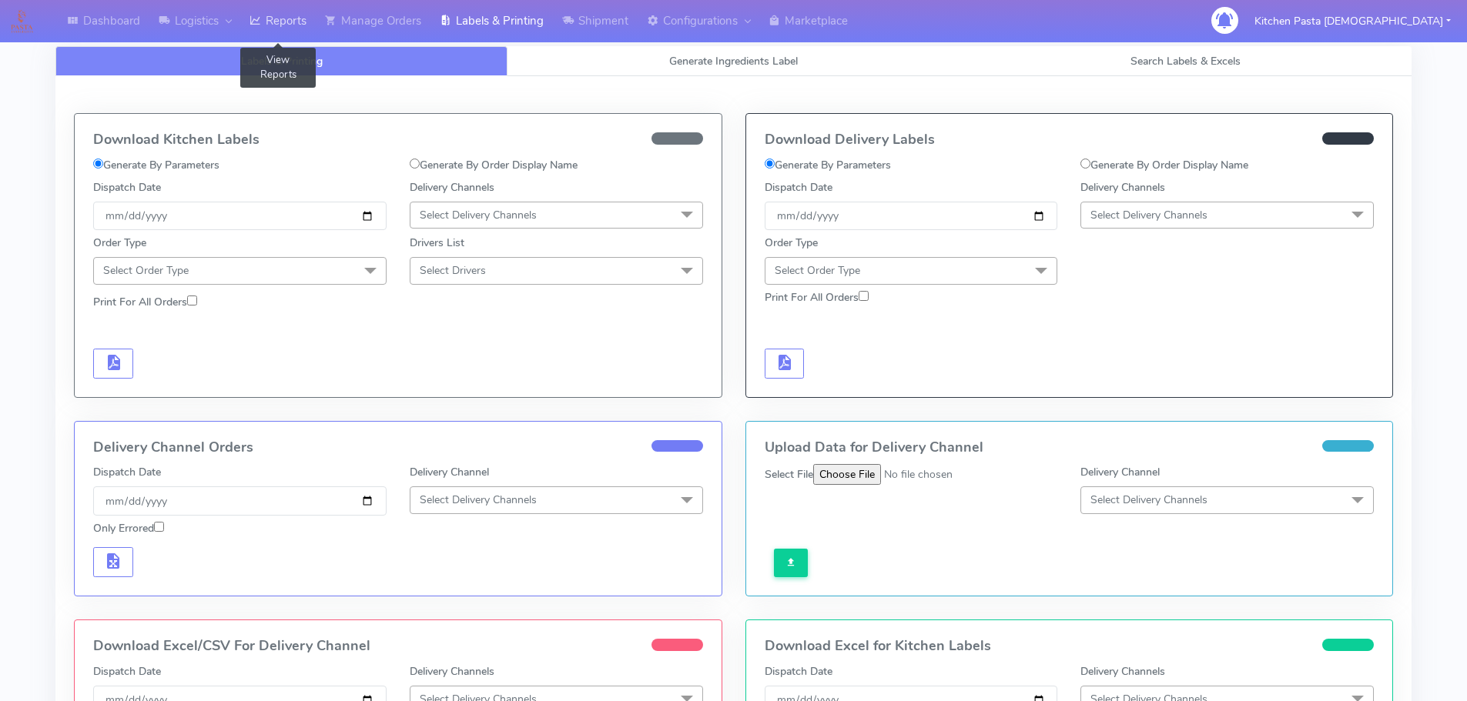
click at [276, 6] on link "Reports" at bounding box center [277, 21] width 75 height 42
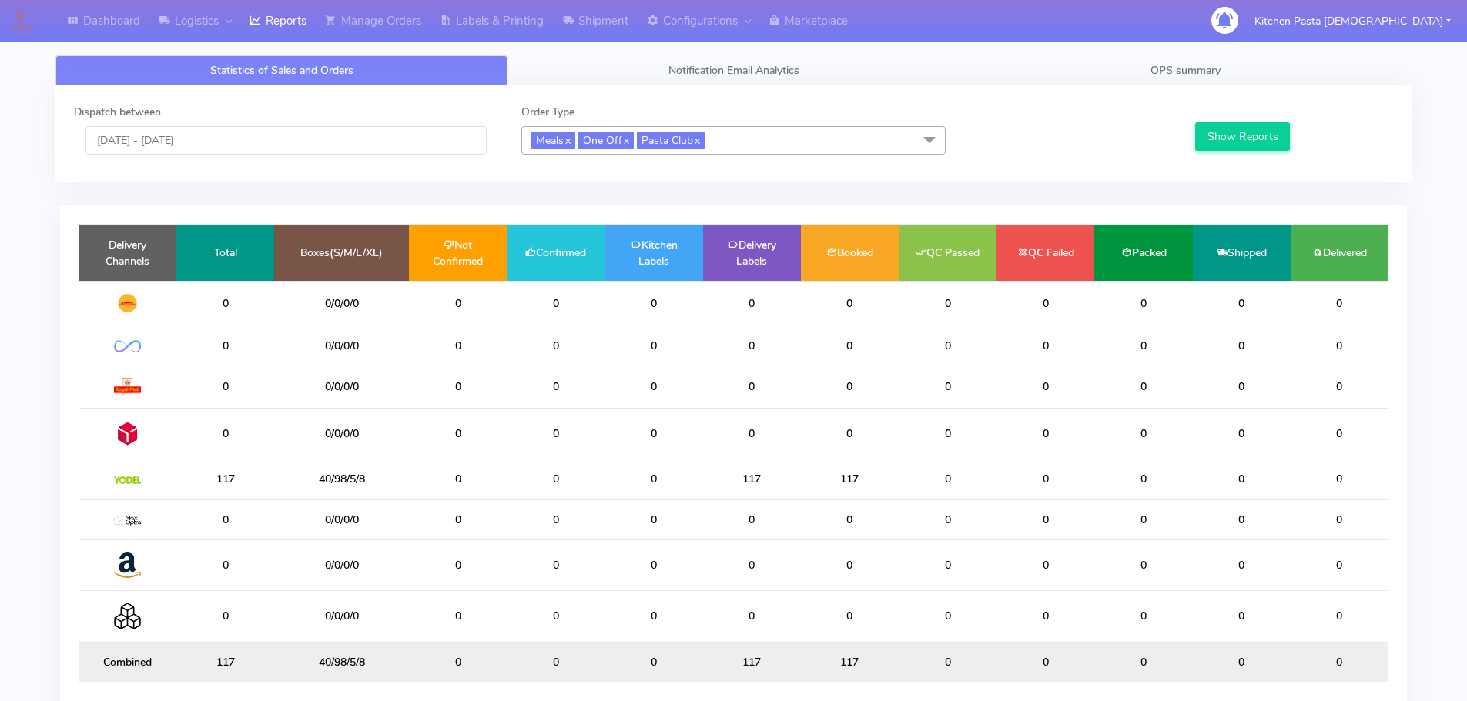
click at [739, 137] on span "Meals x One Off x Pasta Club x" at bounding box center [733, 140] width 424 height 28
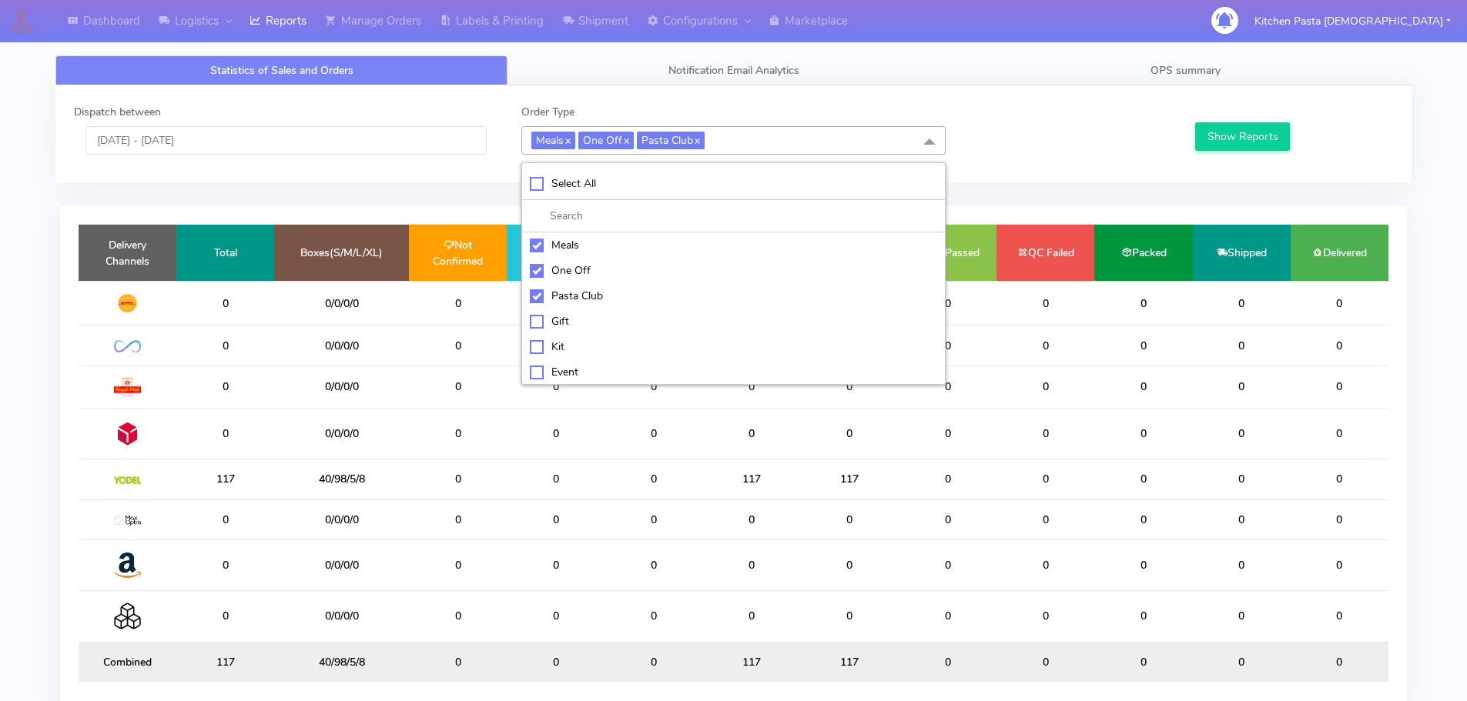
click at [609, 176] on div "Select All" at bounding box center [733, 184] width 407 height 16
checkbox input "true"
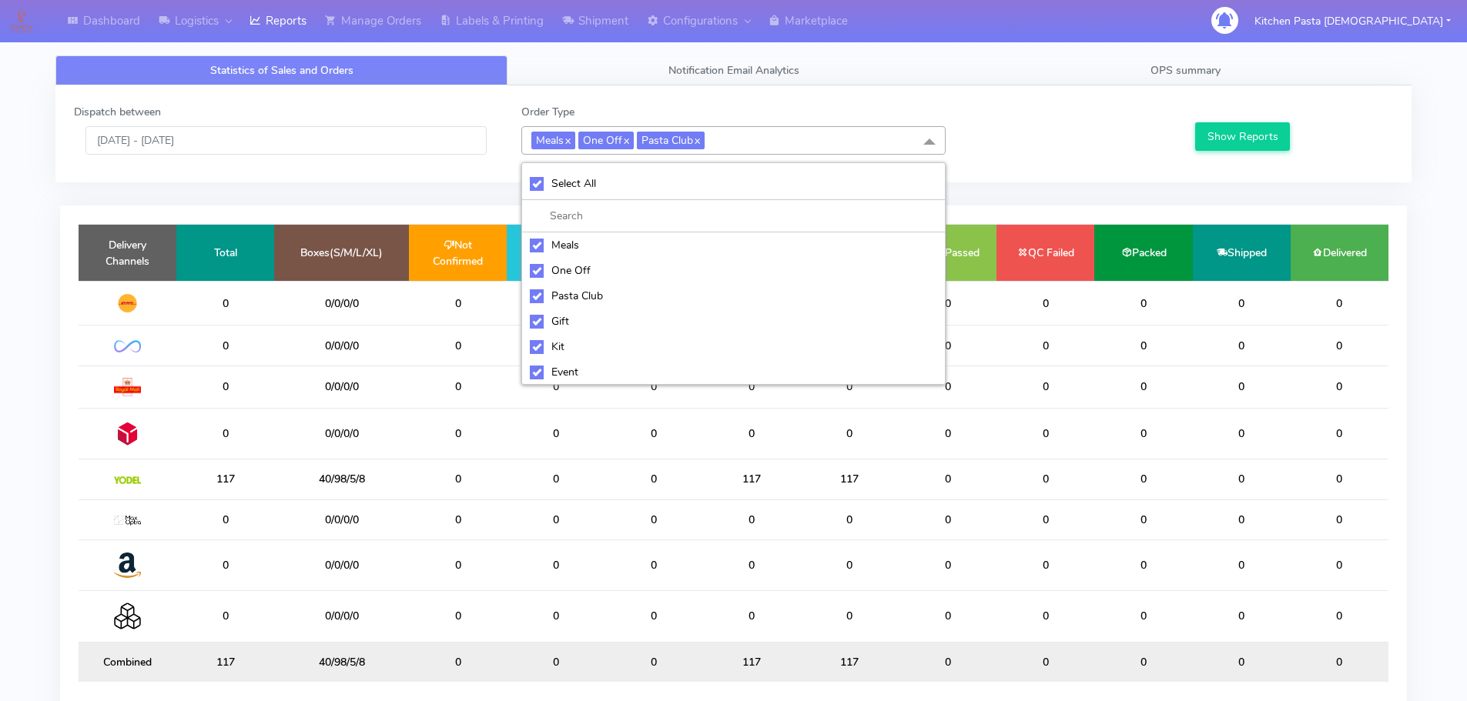
checkbox input "true"
click at [609, 176] on div "UnSelect All" at bounding box center [733, 184] width 407 height 16
checkbox input "false"
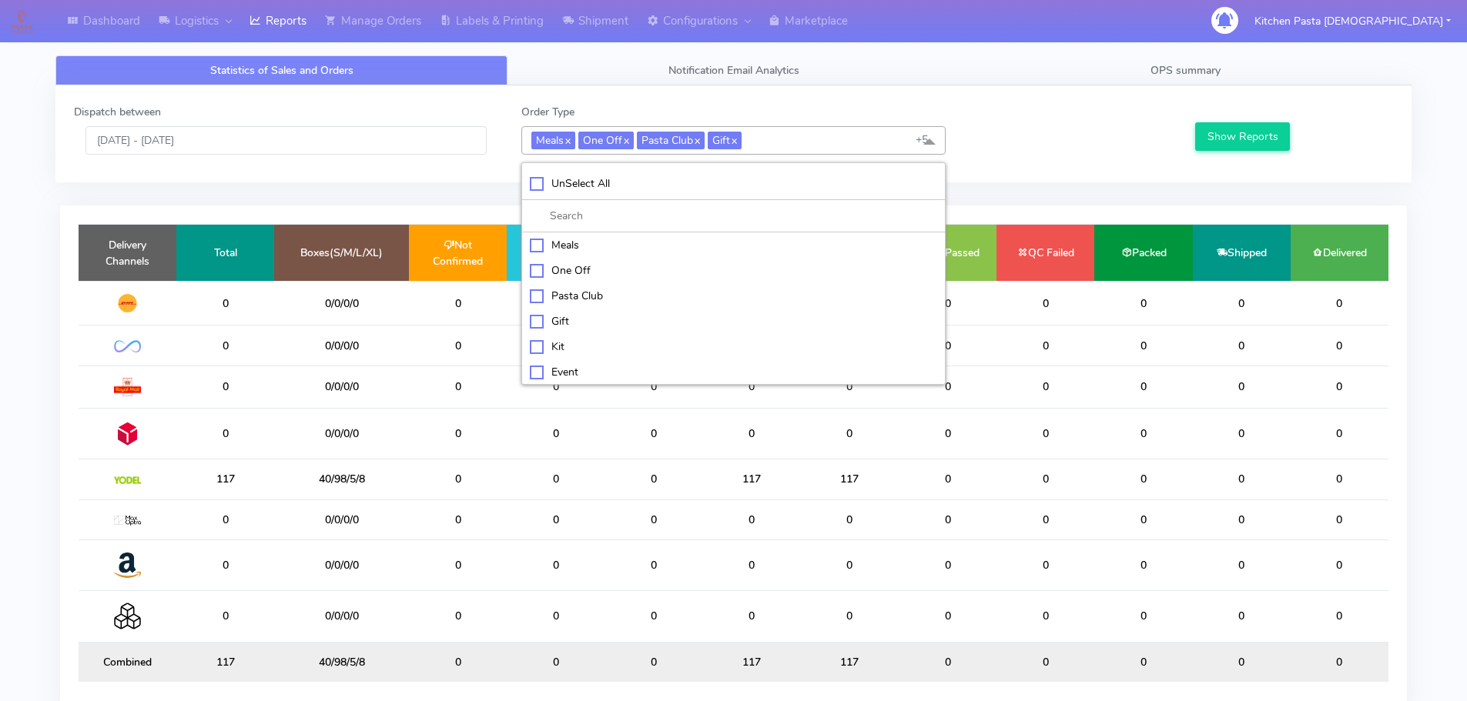
checkbox input "false"
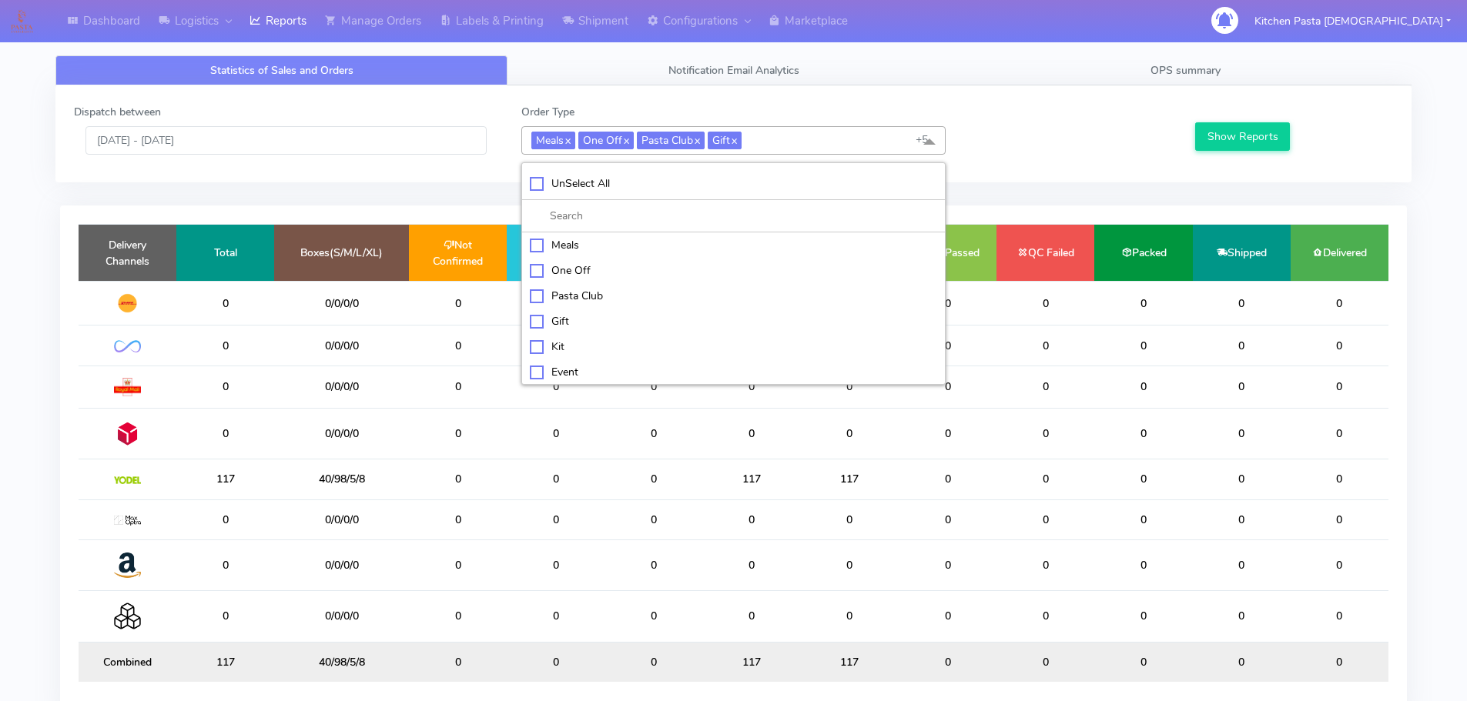
checkbox input "false"
click at [575, 341] on div "Kit" at bounding box center [733, 345] width 407 height 16
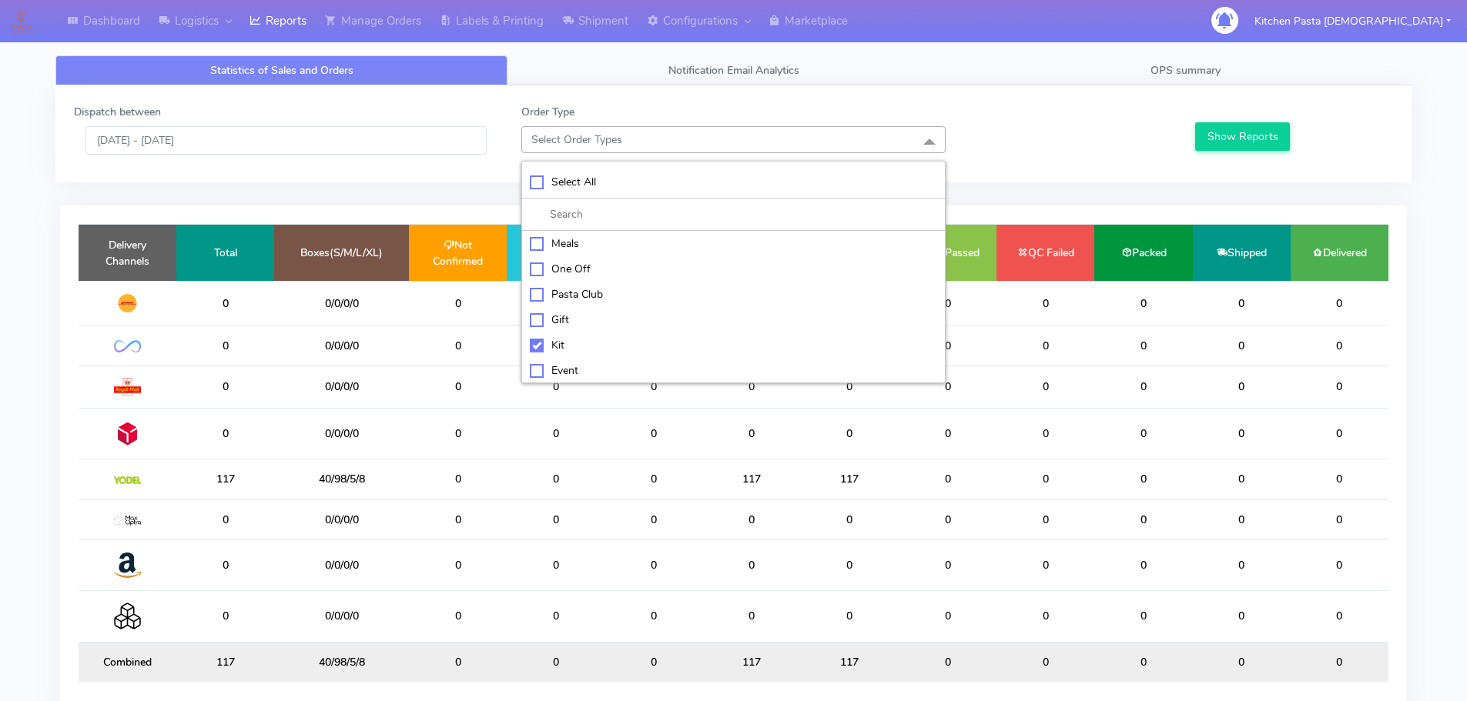
checkbox input "true"
click at [574, 374] on div "ATAVI" at bounding box center [733, 371] width 407 height 16
checkbox input "true"
click at [1271, 128] on button "Show Reports" at bounding box center [1242, 136] width 95 height 28
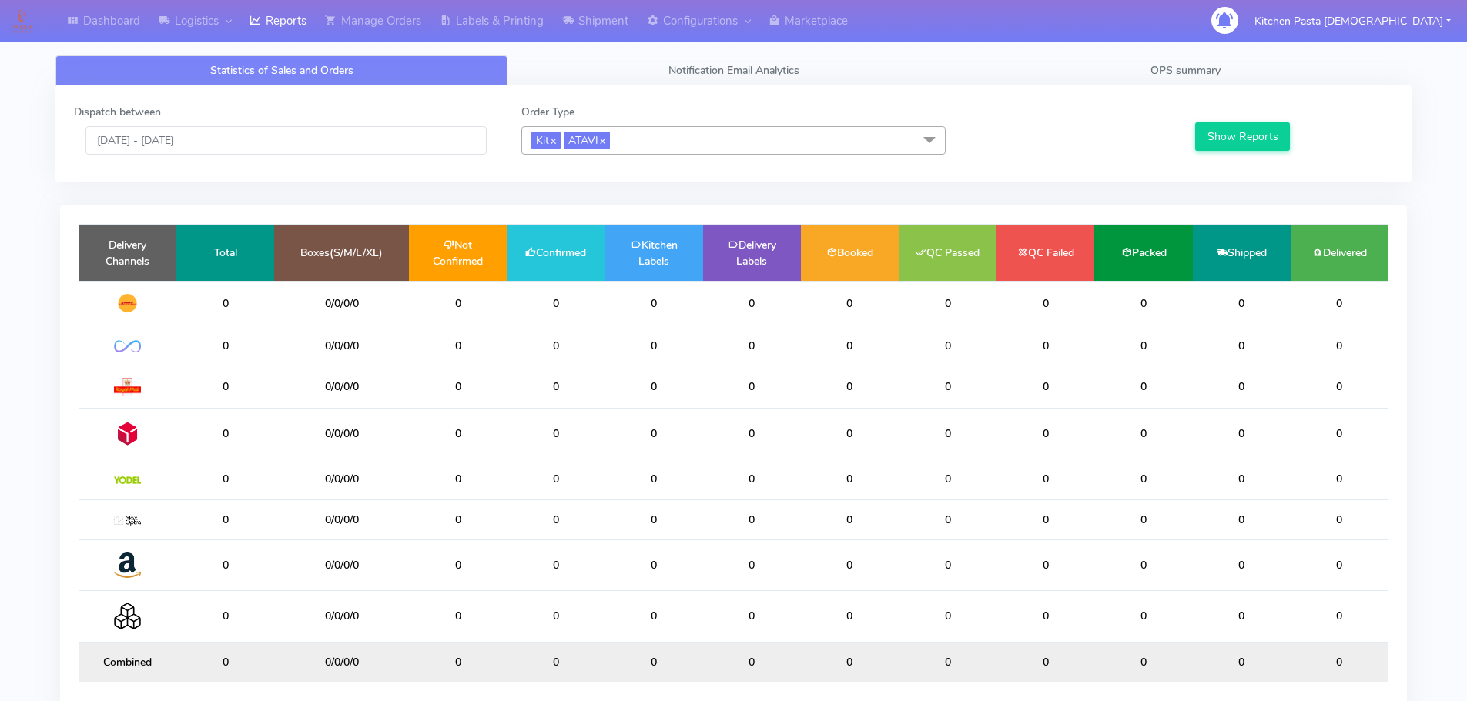
click at [695, 278] on td "Kitchen Labels" at bounding box center [653, 253] width 98 height 56
